Goal: Entertainment & Leisure: Consume media (video, audio)

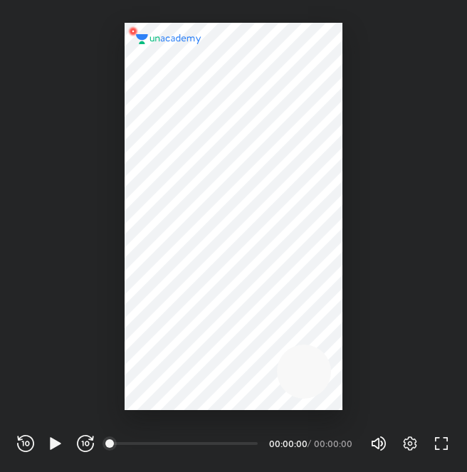
scroll to position [472, 467]
